Goal: Task Accomplishment & Management: Use online tool/utility

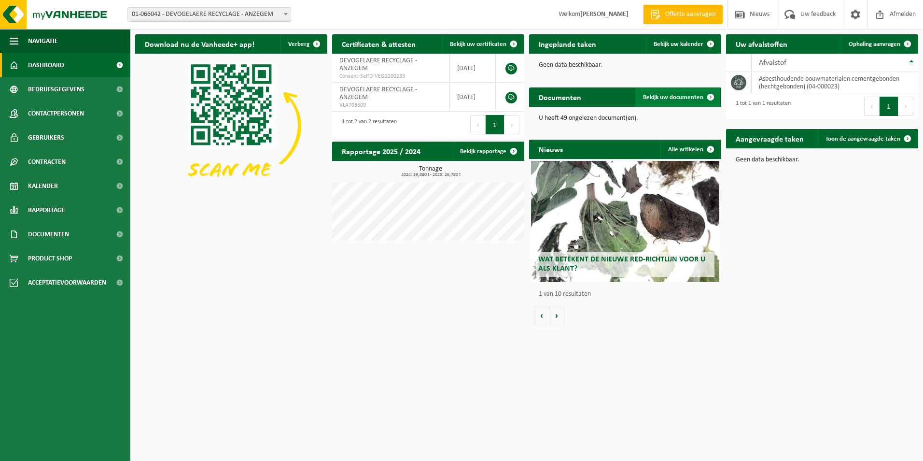
click at [668, 97] on span "Bekijk uw documenten" at bounding box center [673, 97] width 60 height 6
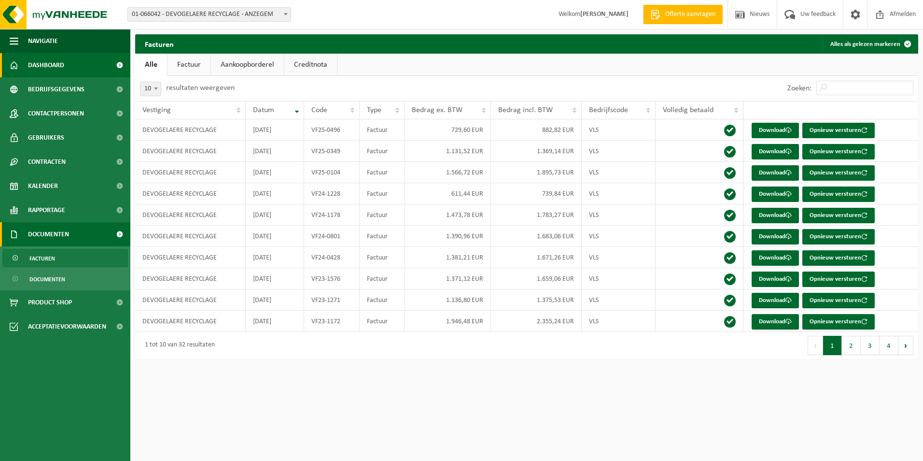
click at [55, 62] on span "Dashboard" at bounding box center [46, 65] width 36 height 24
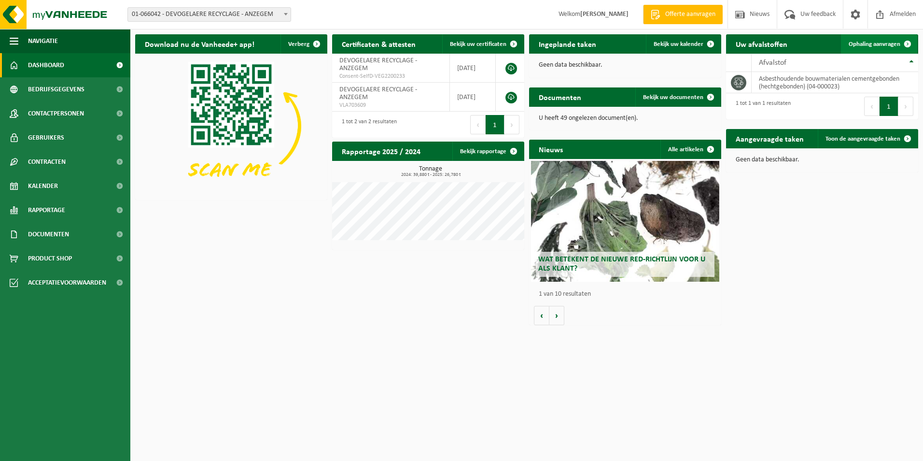
click at [881, 42] on span "Ophaling aanvragen" at bounding box center [875, 44] width 52 height 6
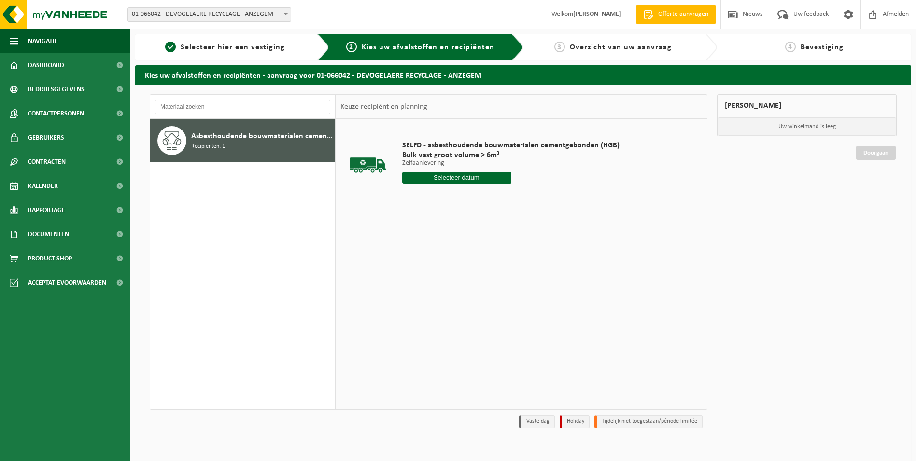
click at [467, 179] on input "text" at bounding box center [456, 177] width 109 height 12
click at [461, 281] on div "21" at bounding box center [461, 278] width 17 height 15
type input "Van 2025-08-21"
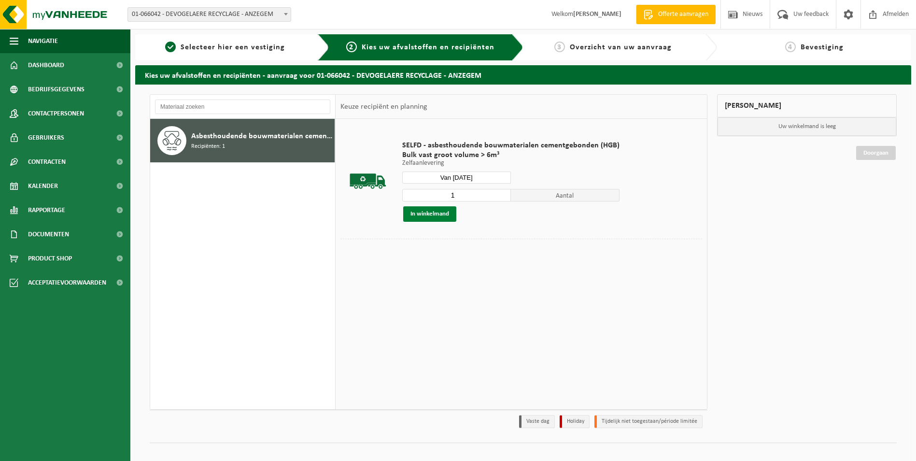
click at [437, 211] on button "In winkelmand" at bounding box center [429, 213] width 53 height 15
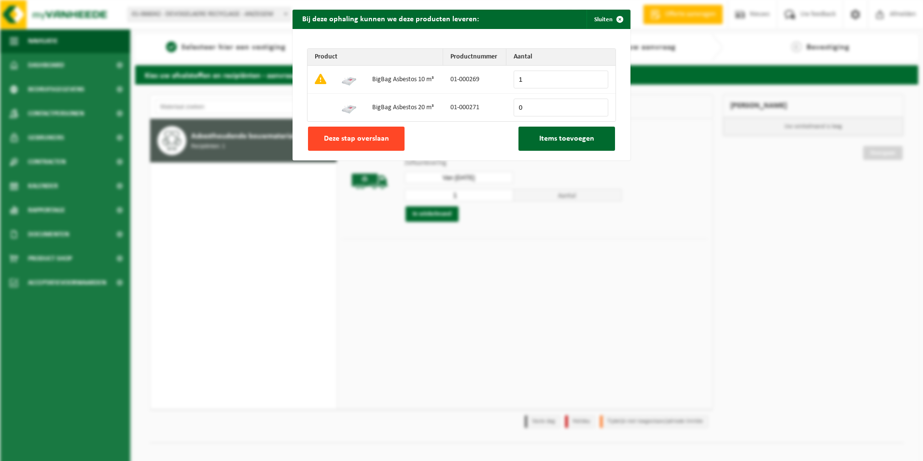
click at [365, 135] on span "Deze stap overslaan" at bounding box center [356, 139] width 65 height 8
type input "0"
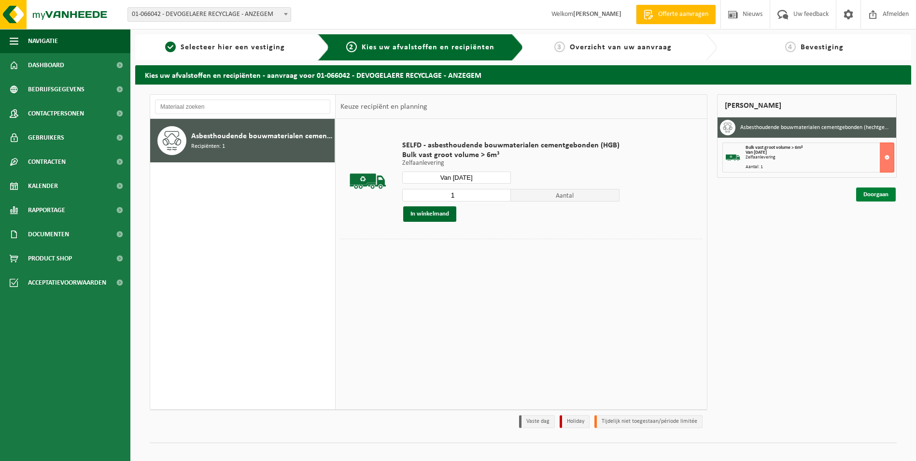
click at [881, 195] on link "Doorgaan" at bounding box center [876, 194] width 40 height 14
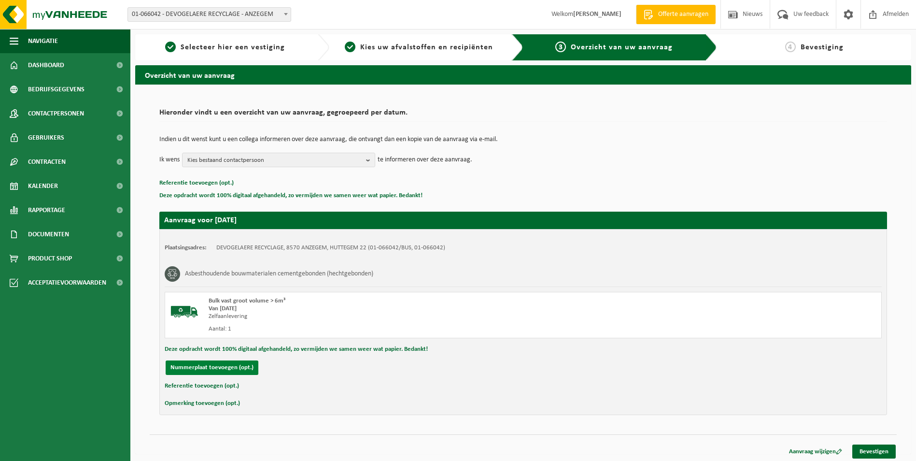
click at [227, 366] on button "Nummerplaat toevoegen (opt.)" at bounding box center [212, 367] width 93 height 14
click at [267, 369] on input "text" at bounding box center [316, 367] width 217 height 14
drag, startPoint x: 267, startPoint y: 369, endPoint x: 169, endPoint y: 361, distance: 98.9
click at [169, 361] on div "Annuleren" at bounding box center [523, 367] width 717 height 14
type input "2-FAK-201"
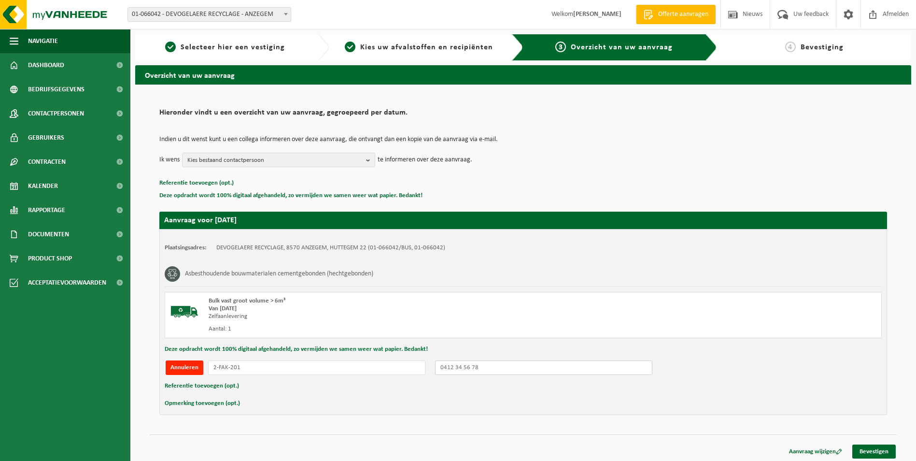
click at [506, 366] on input "text" at bounding box center [543, 367] width 217 height 14
drag, startPoint x: 506, startPoint y: 366, endPoint x: 222, endPoint y: 358, distance: 284.1
click at [229, 359] on div "Plaatsingsadres: DEVOGELAERE RECYCLAGE, 8570 ANZEGEM, HUTTEGEM 22 (01-066042/BU…" at bounding box center [523, 322] width 728 height 186
type input "0471680125"
click at [877, 452] on link "Bevestigen" at bounding box center [873, 451] width 43 height 14
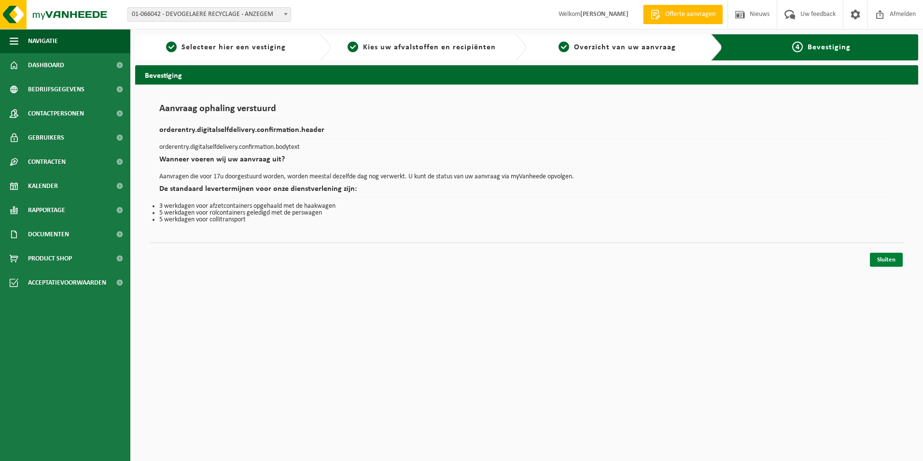
click at [885, 260] on link "Sluiten" at bounding box center [886, 260] width 33 height 14
